Goal: Information Seeking & Learning: Learn about a topic

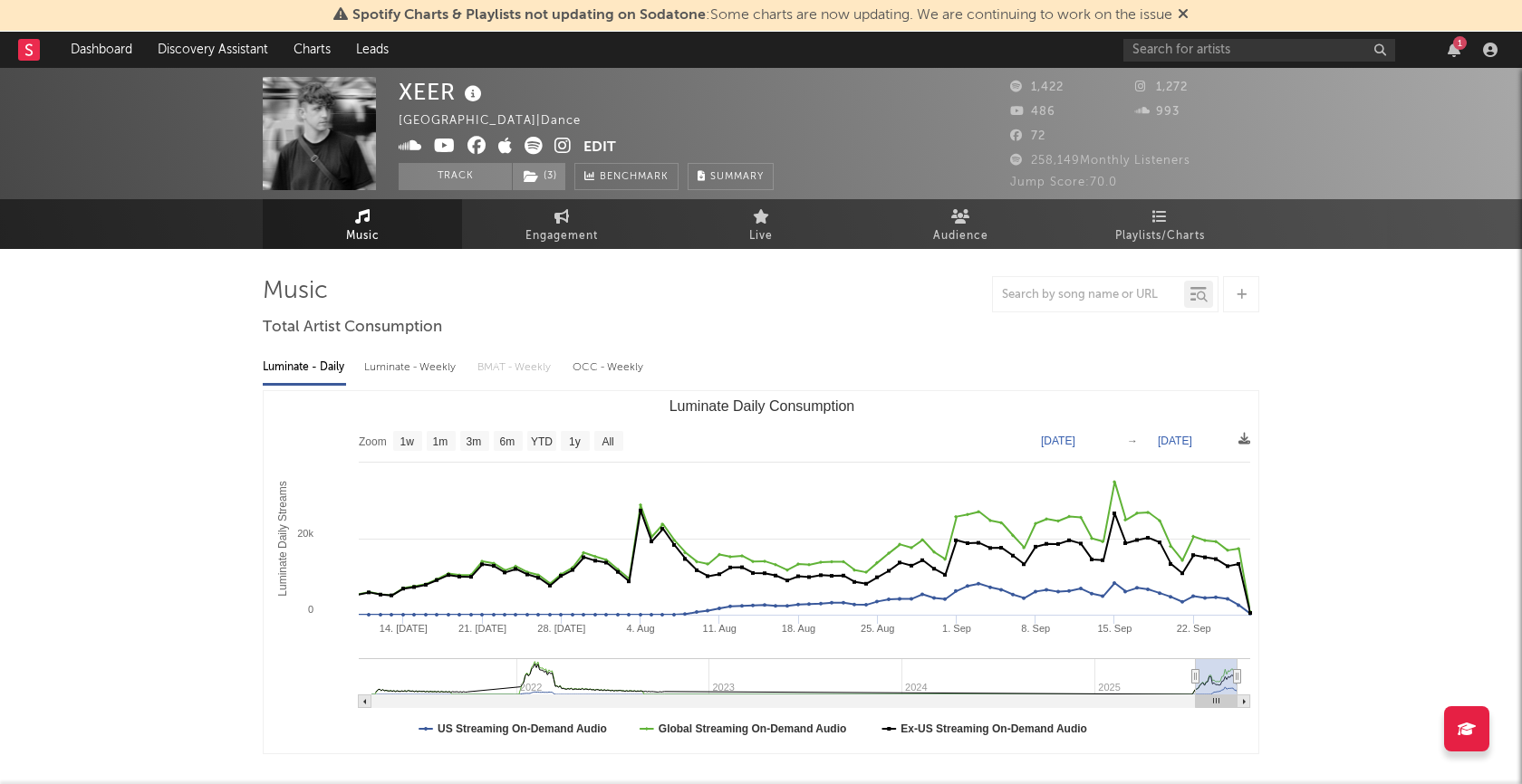
select select "3m"
select select "1w"
click at [1228, 46] on input "text" at bounding box center [1260, 49] width 272 height 23
type input "by your sid"
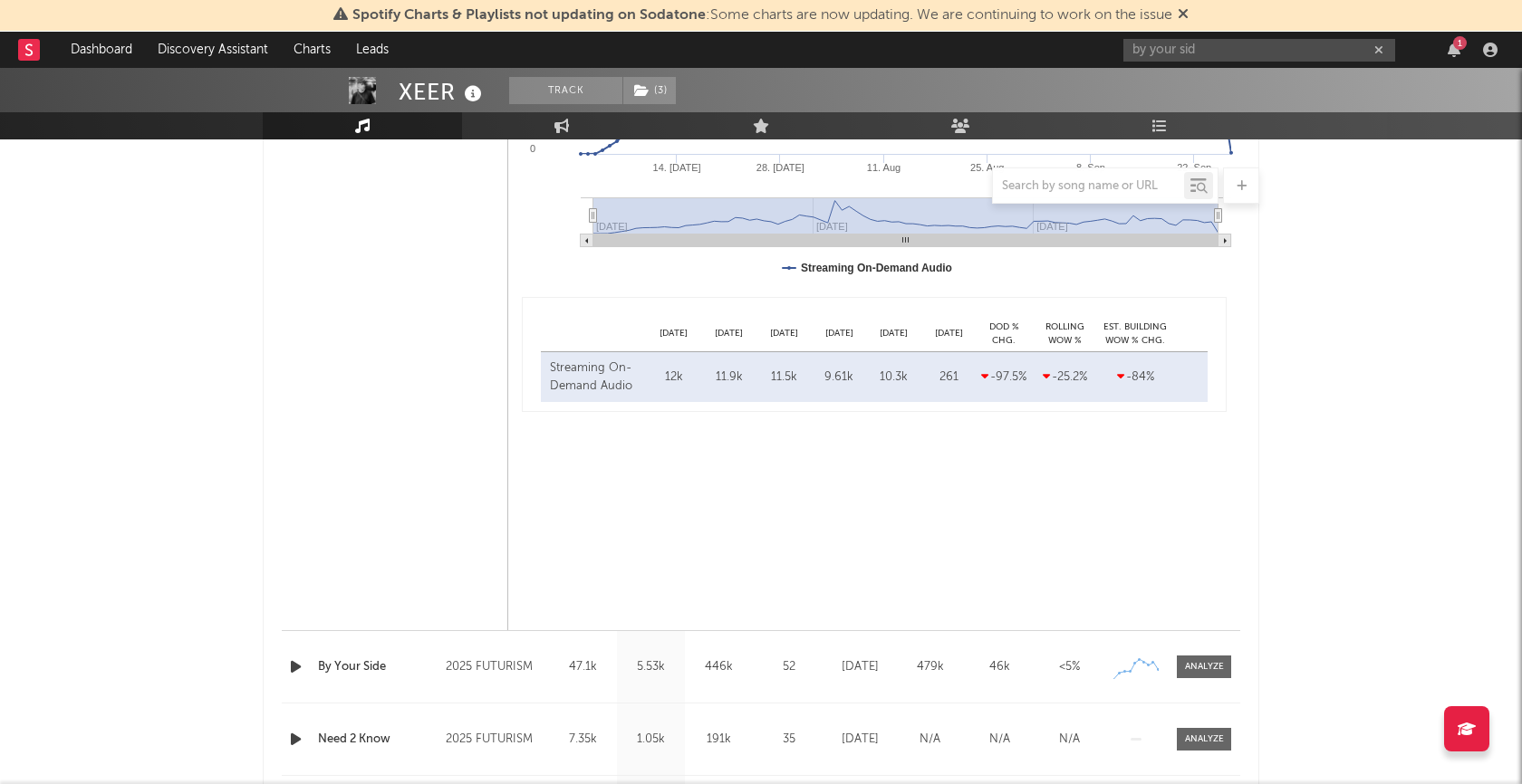
scroll to position [1263, 0]
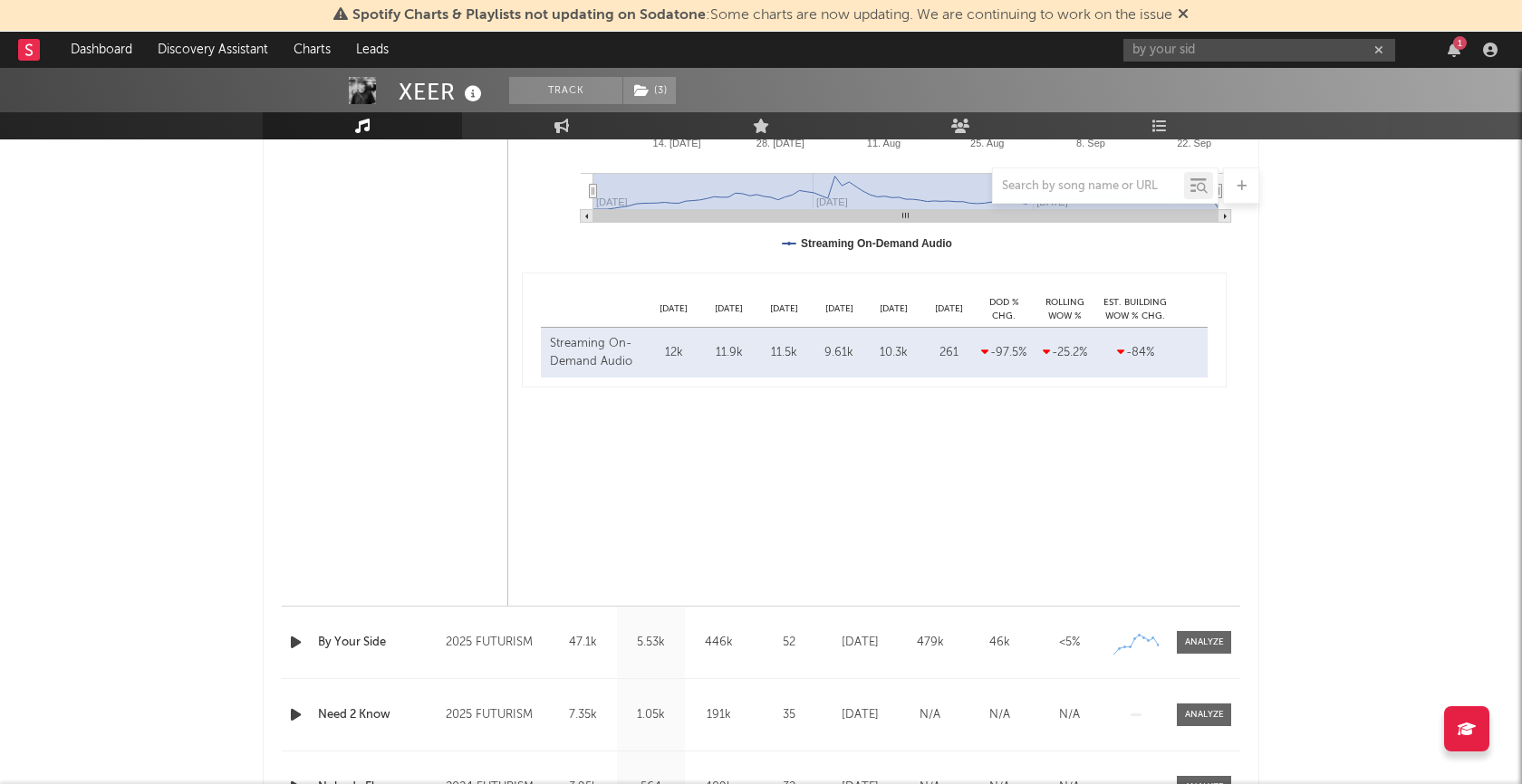
click at [1236, 639] on div at bounding box center [1203, 642] width 72 height 23
click at [1213, 640] on div at bounding box center [1203, 643] width 38 height 14
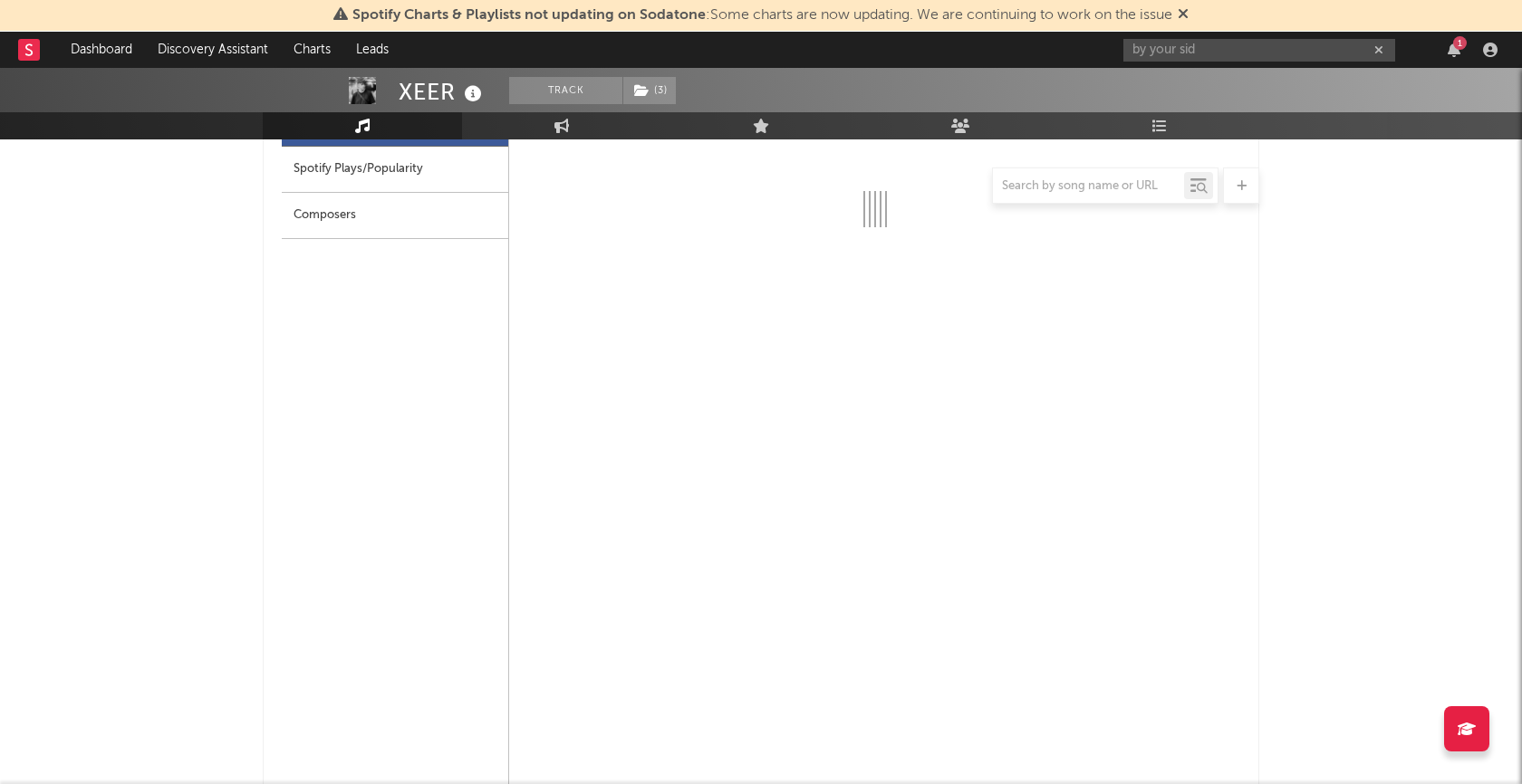
select select "1w"
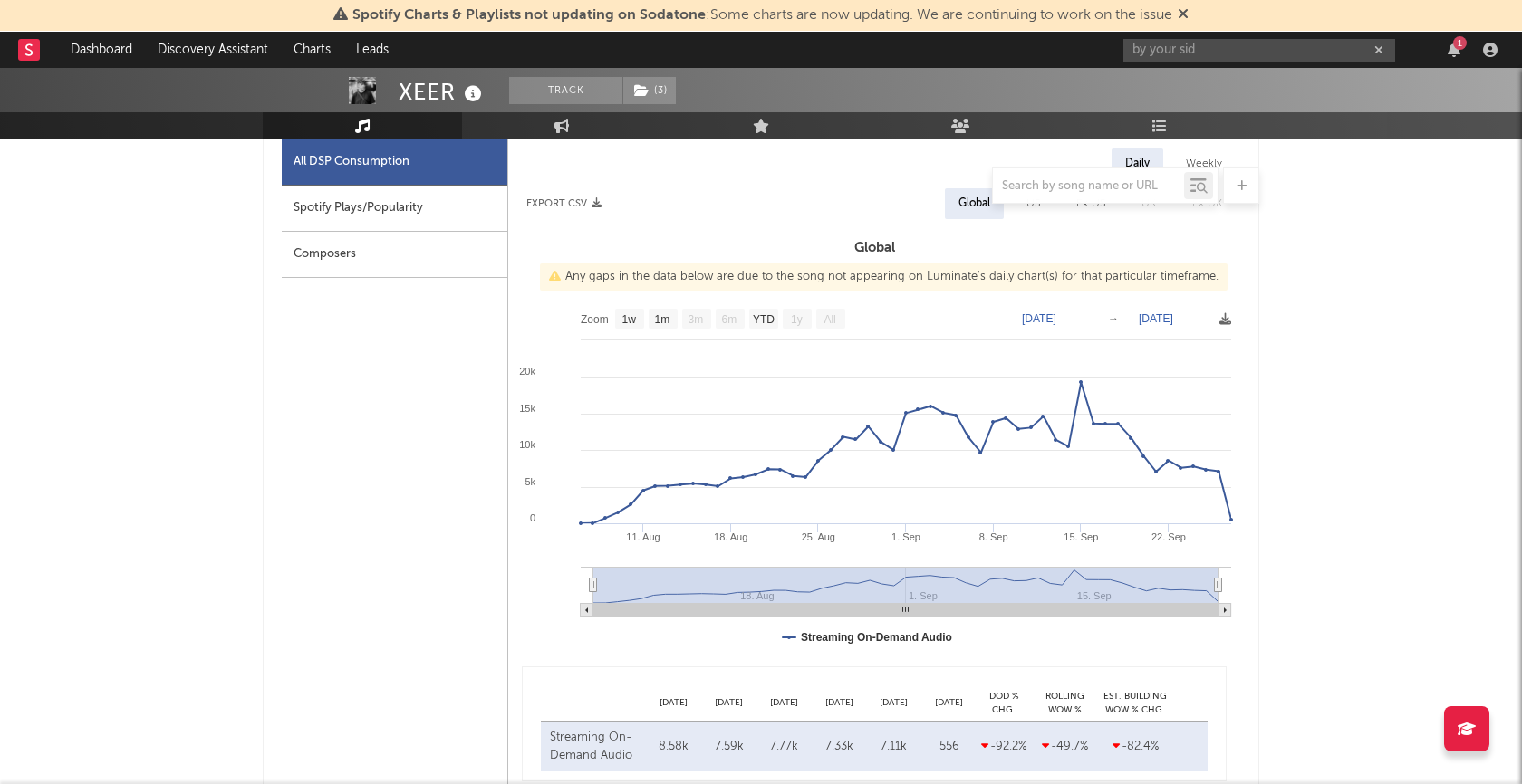
scroll to position [1805, 0]
